Goal: Transaction & Acquisition: Purchase product/service

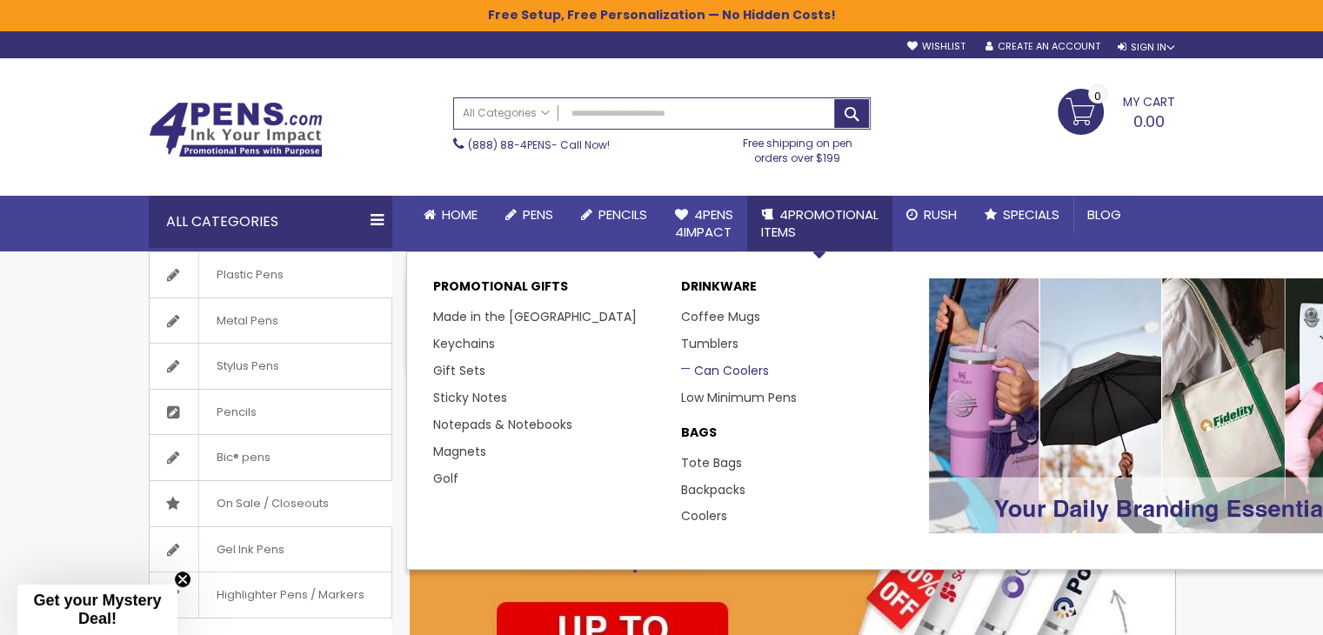
click at [728, 362] on link "Can Coolers" at bounding box center [725, 370] width 88 height 17
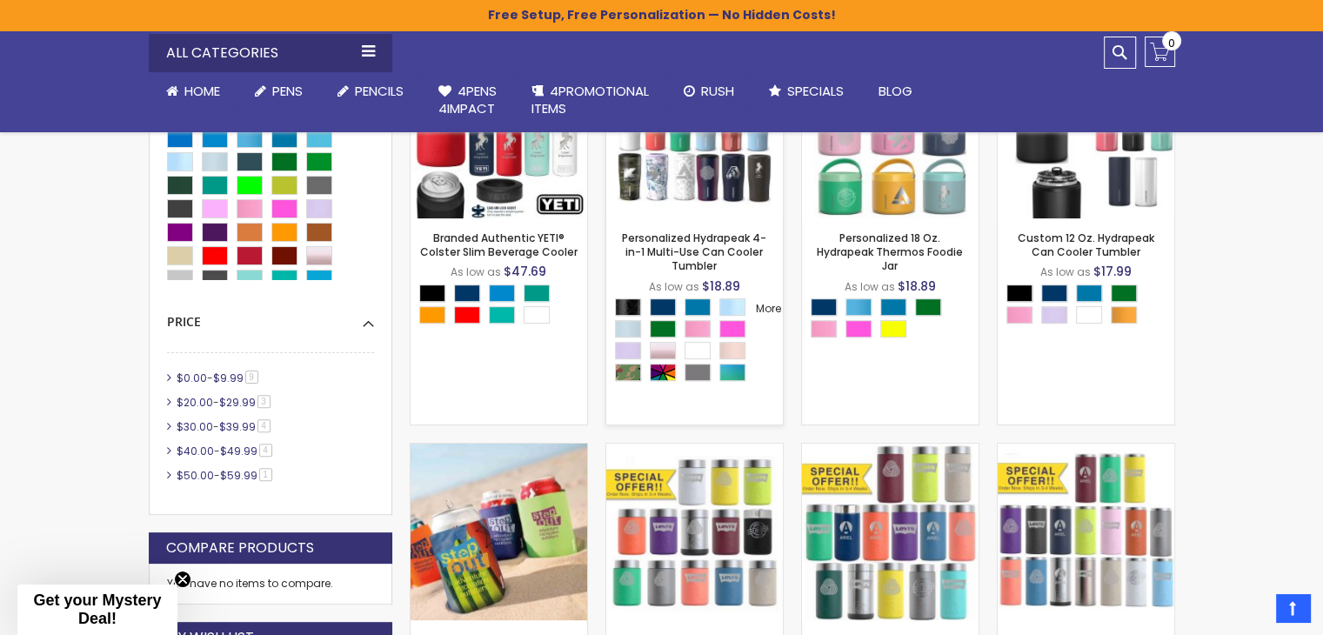
scroll to position [609, 0]
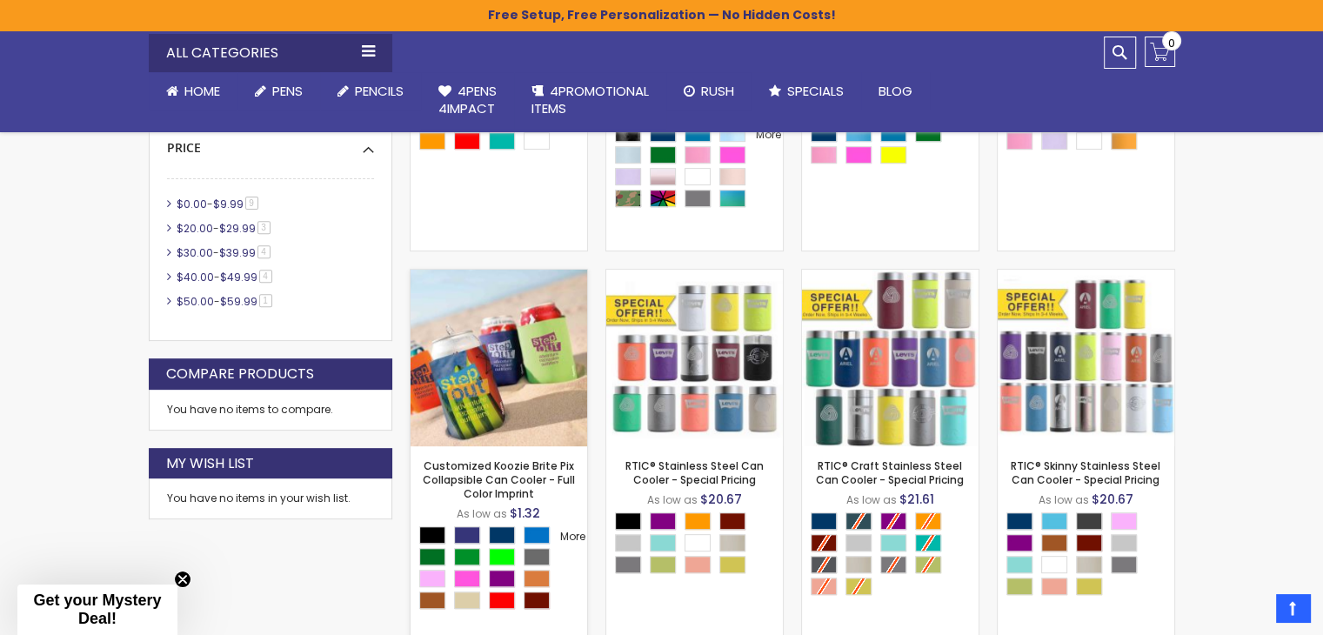
click at [508, 364] on img at bounding box center [499, 358] width 177 height 177
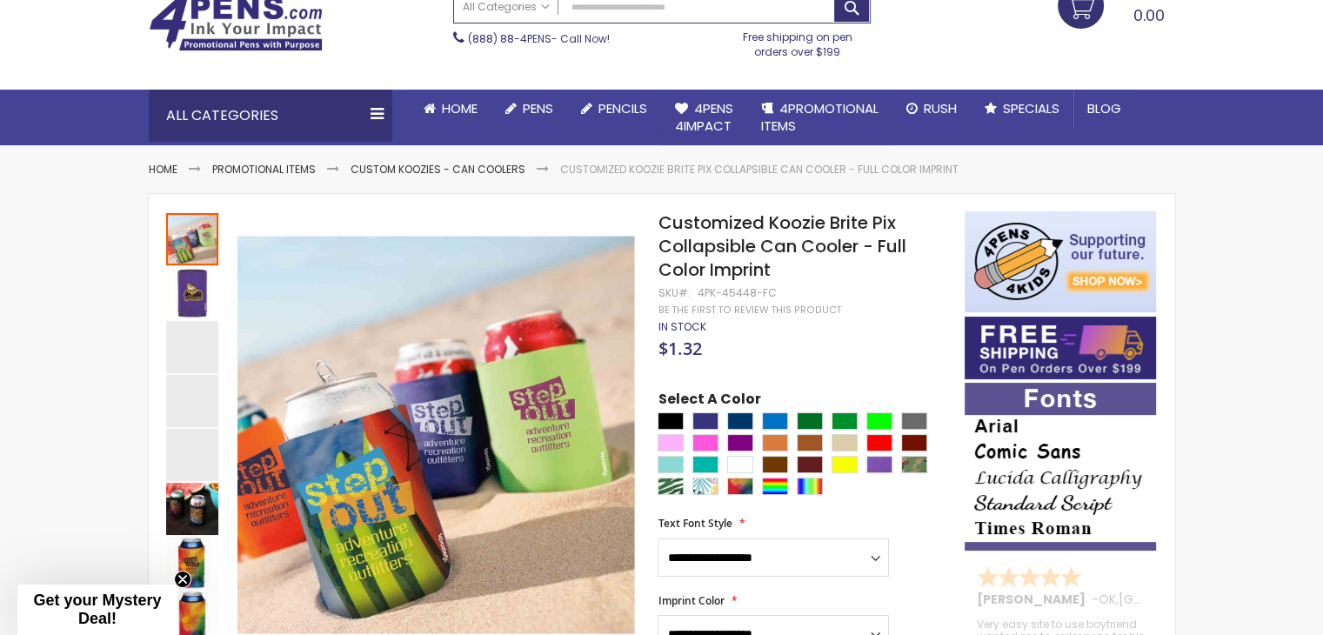
scroll to position [174, 0]
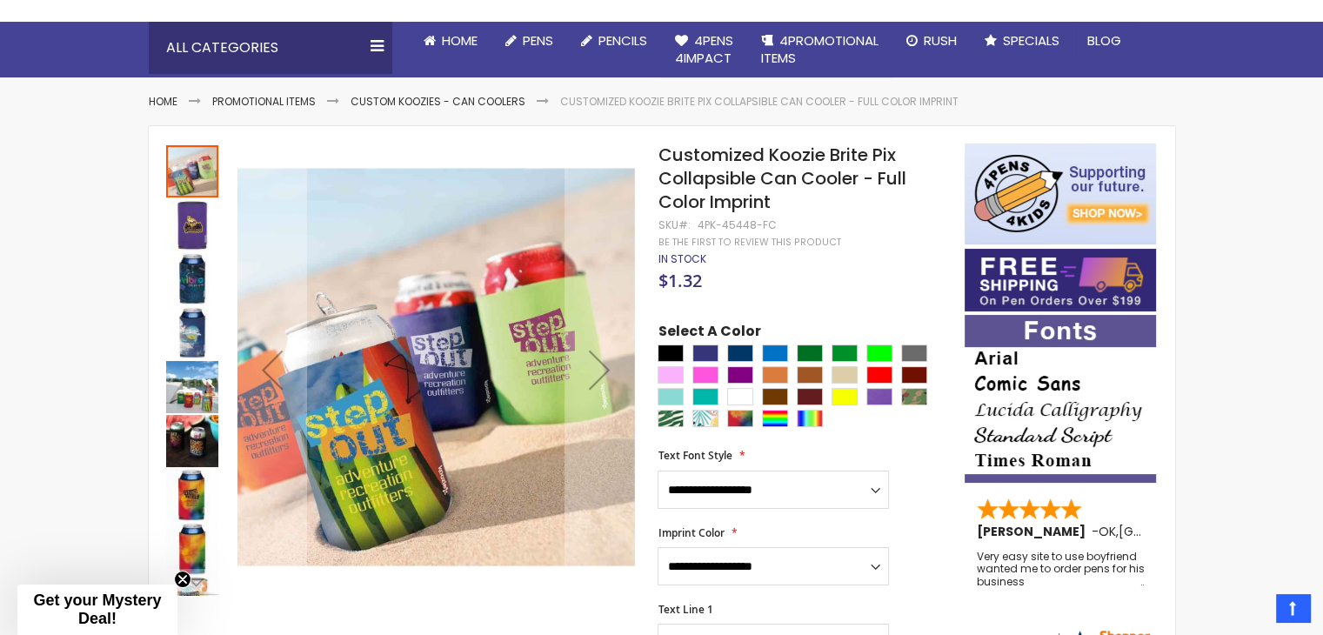
click at [184, 521] on div "Customized Koozie Brite Pix Collapsible Can Cooler - Full Color Imprint" at bounding box center [193, 548] width 54 height 54
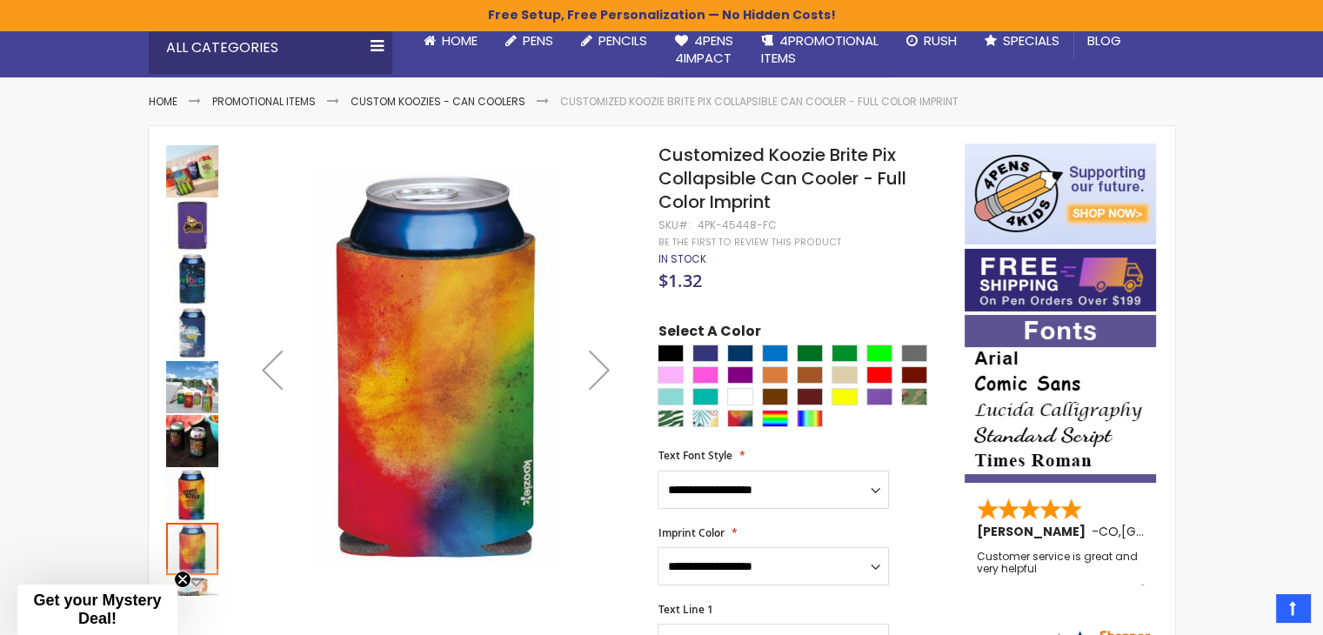
click at [191, 189] on img "Customized Koozie Brite Pix Collapsible Can Cooler - Full Color Imprint" at bounding box center [192, 171] width 52 height 52
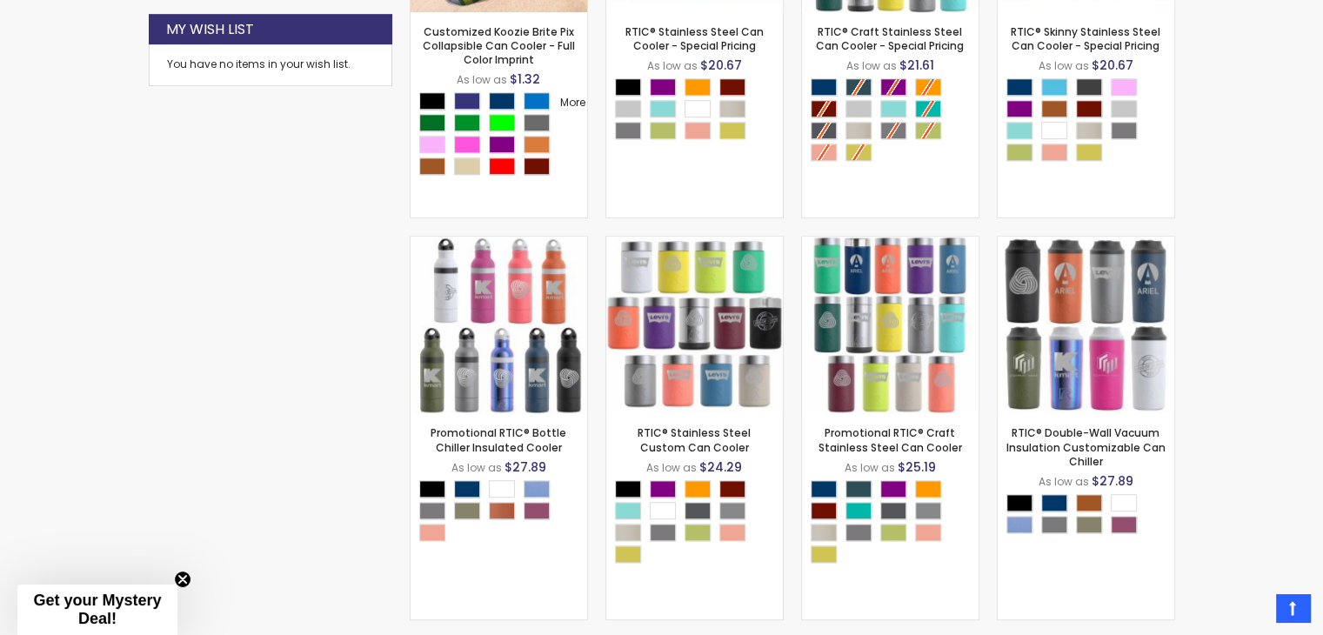
scroll to position [1074, 0]
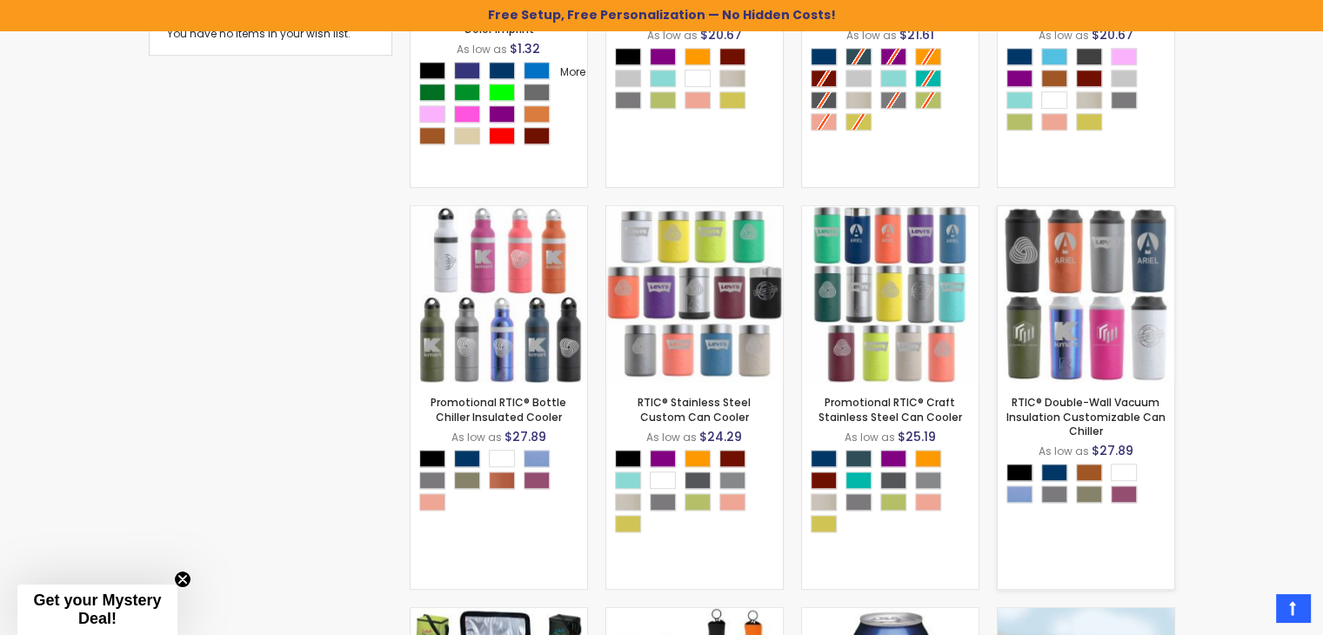
click at [1019, 373] on img at bounding box center [1086, 294] width 177 height 177
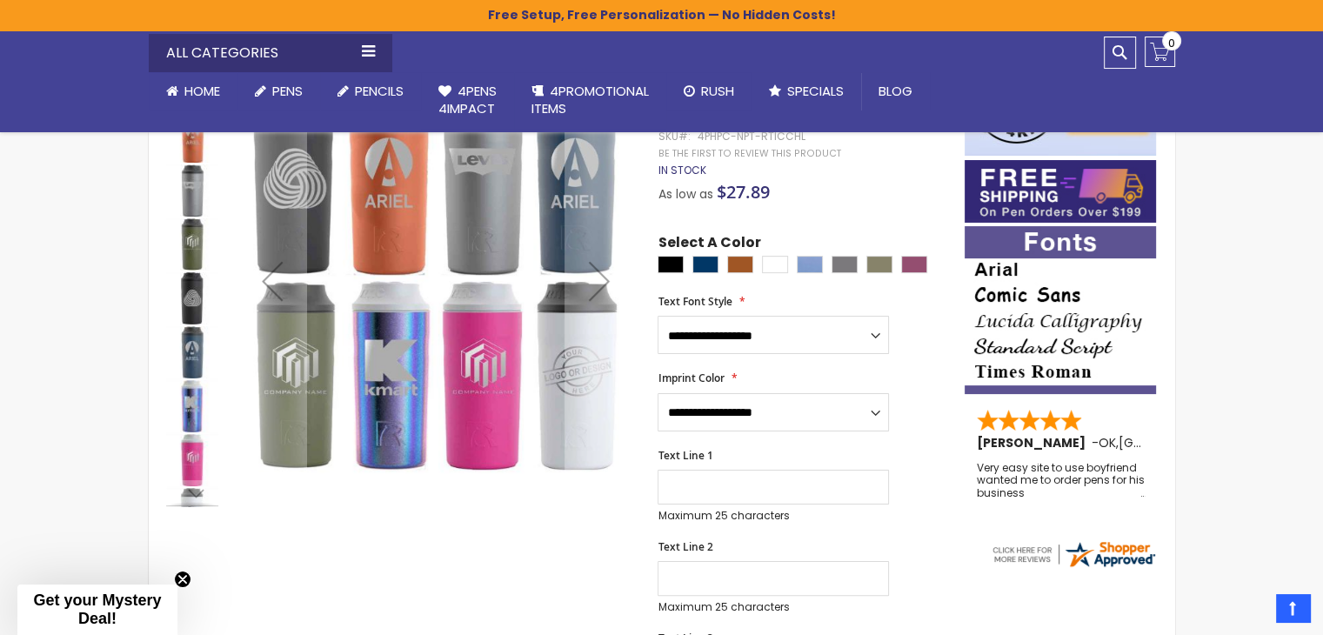
scroll to position [261, 0]
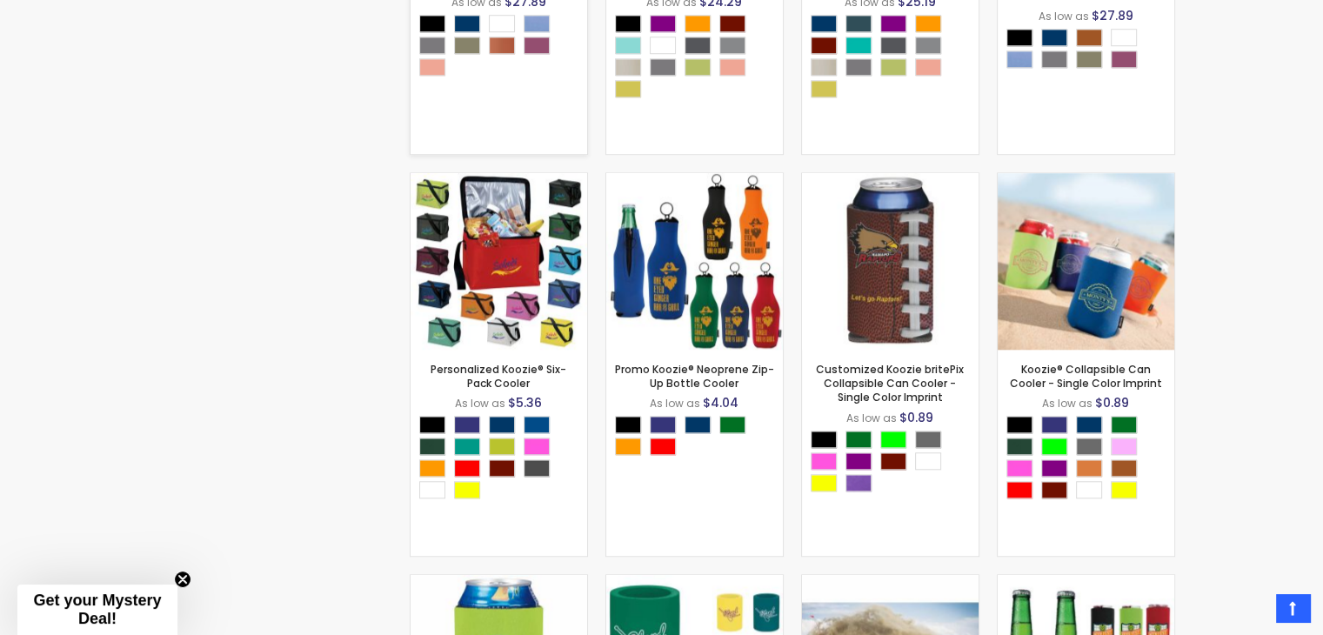
scroll to position [1539, 0]
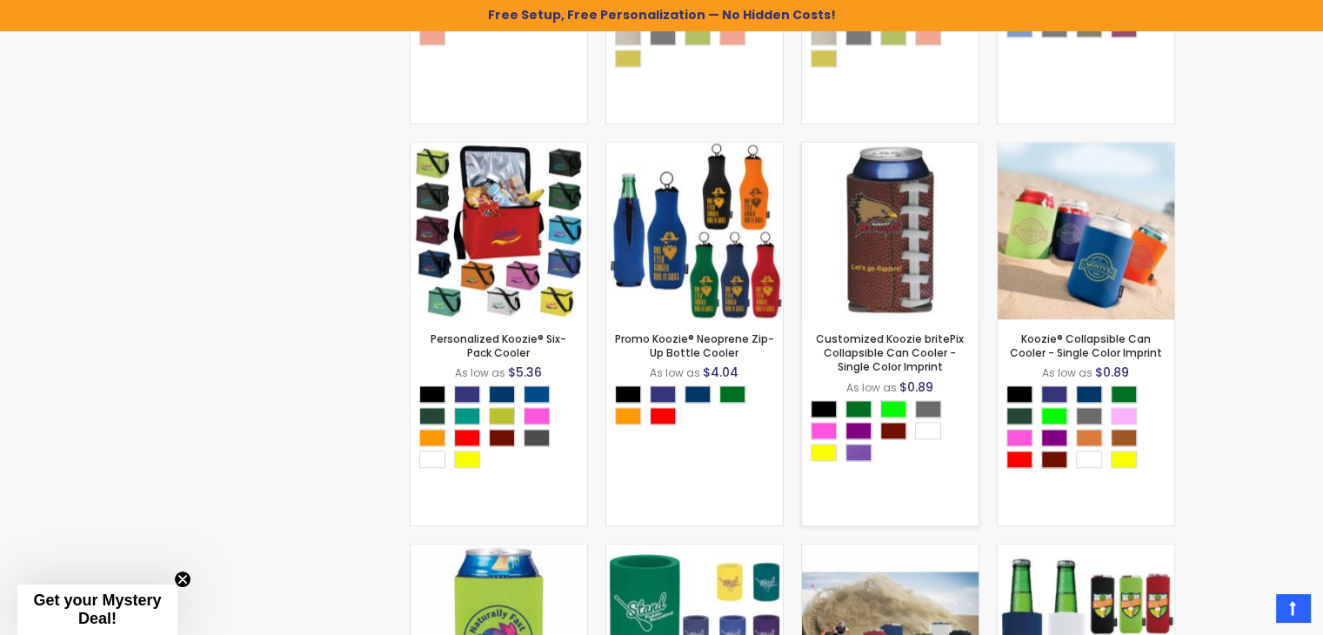
click at [832, 255] on img at bounding box center [890, 231] width 177 height 177
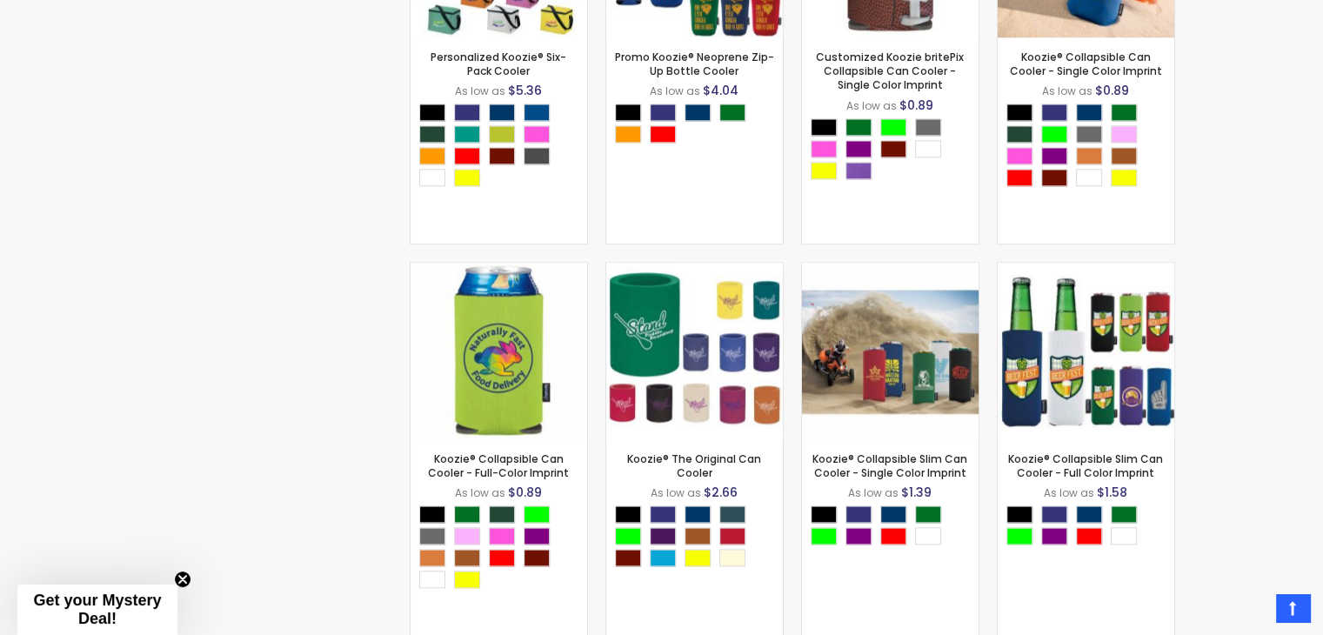
scroll to position [1539, 0]
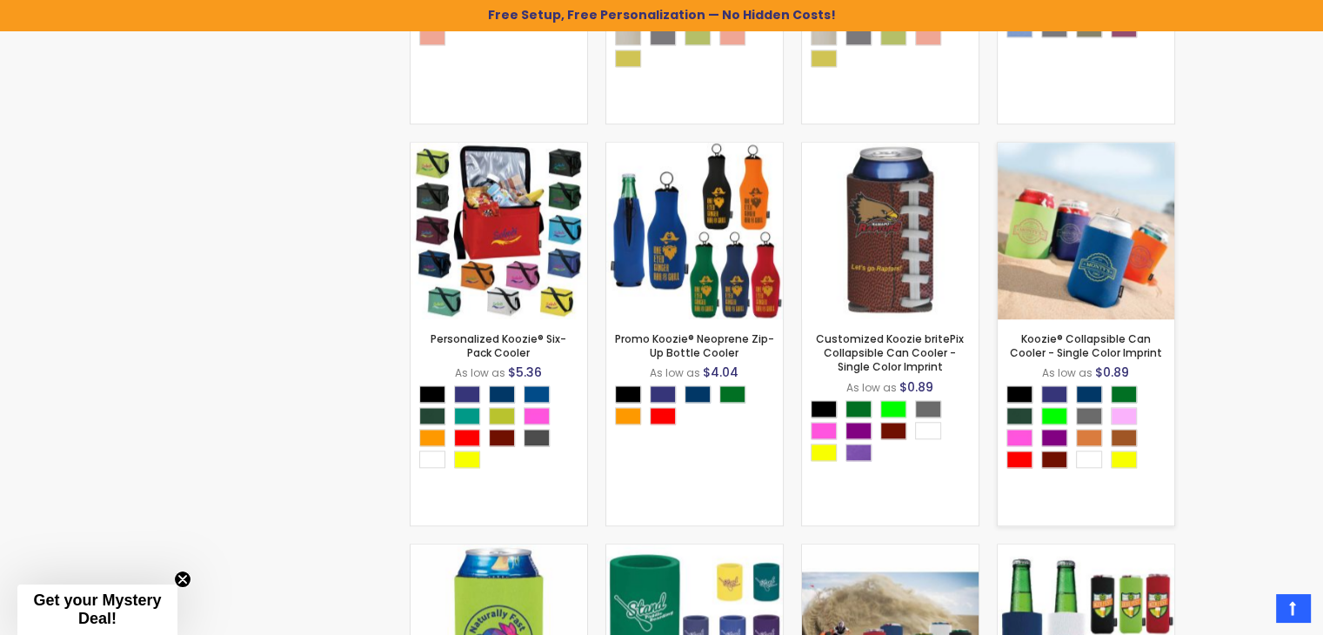
click at [1078, 227] on img at bounding box center [1086, 231] width 177 height 177
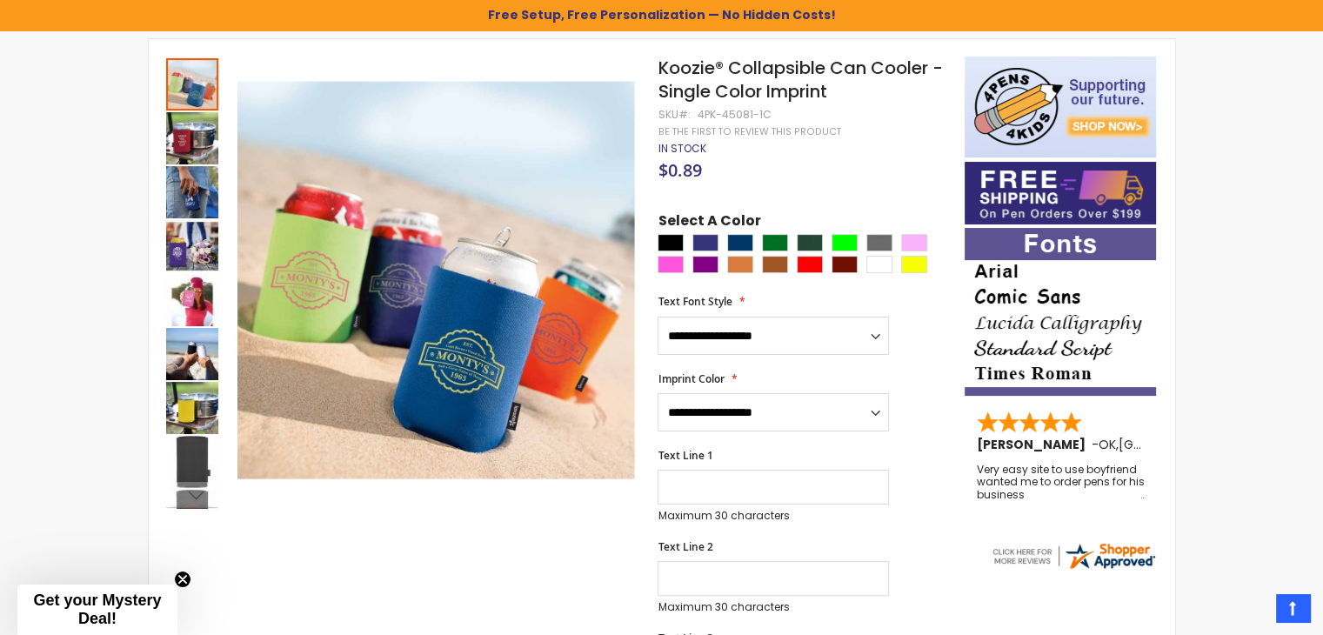
scroll to position [290, 0]
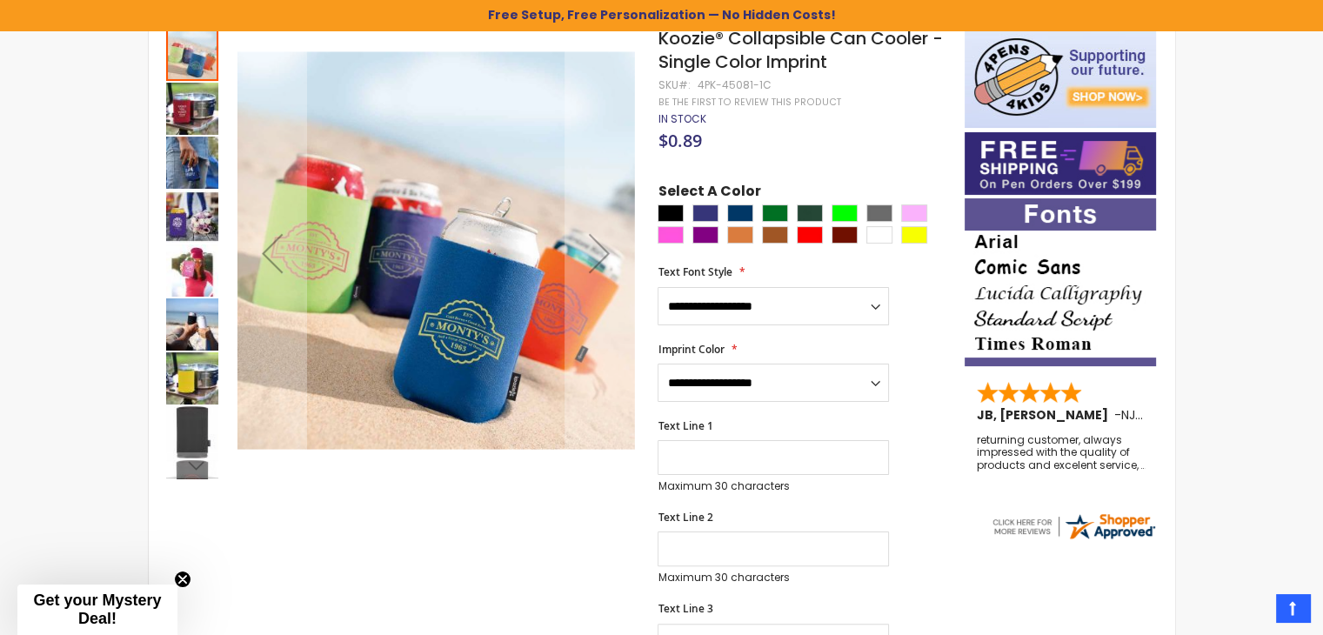
click at [200, 177] on img "Koozie® Collapsible Can Cooler - Single Color Imprint" at bounding box center [192, 163] width 52 height 52
